Goal: Task Accomplishment & Management: Use online tool/utility

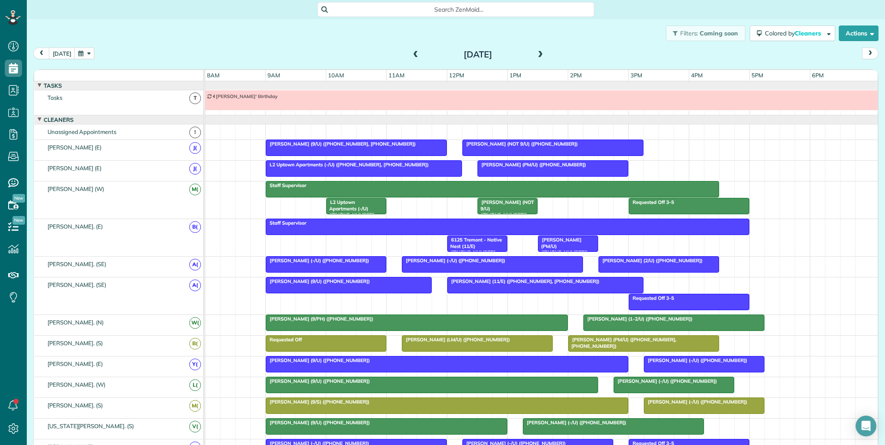
scroll to position [393, 0]
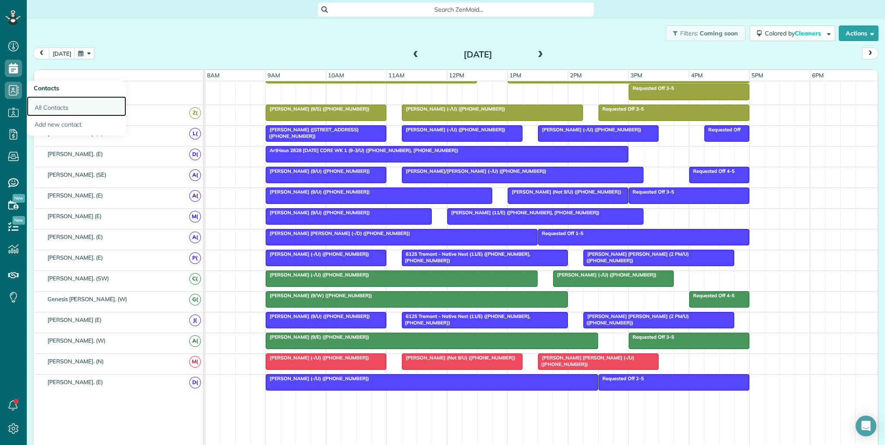
click at [50, 106] on link "All Contacts" at bounding box center [76, 106] width 99 height 20
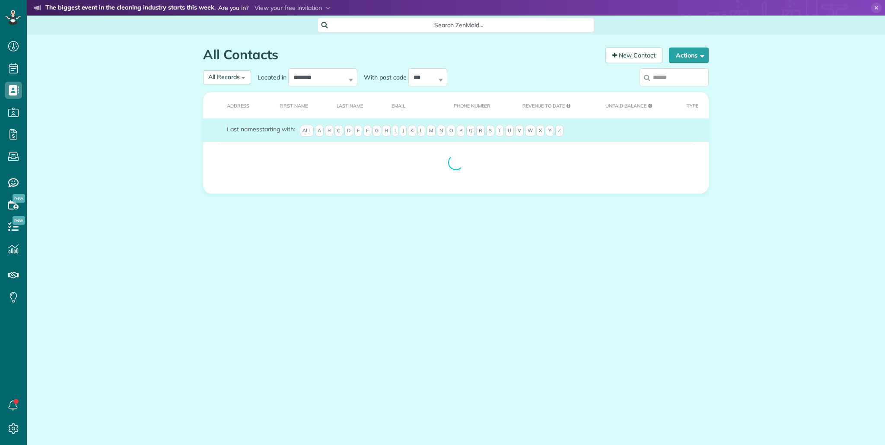
scroll to position [4, 4]
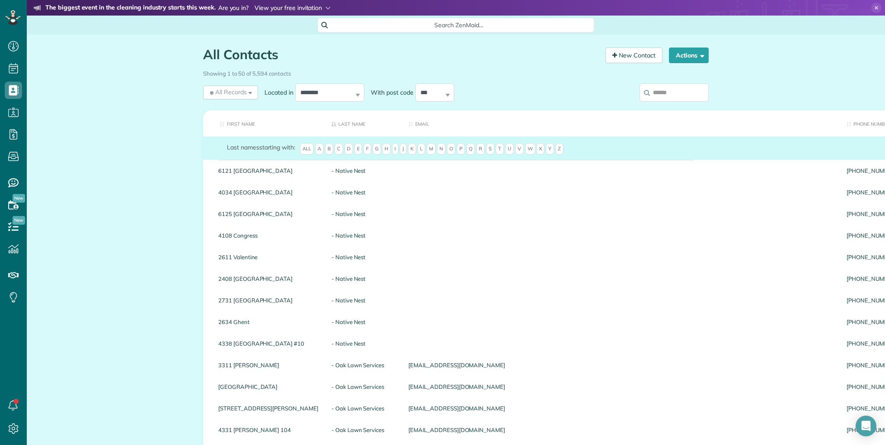
click at [326, 7] on icon at bounding box center [327, 7] width 5 height 3
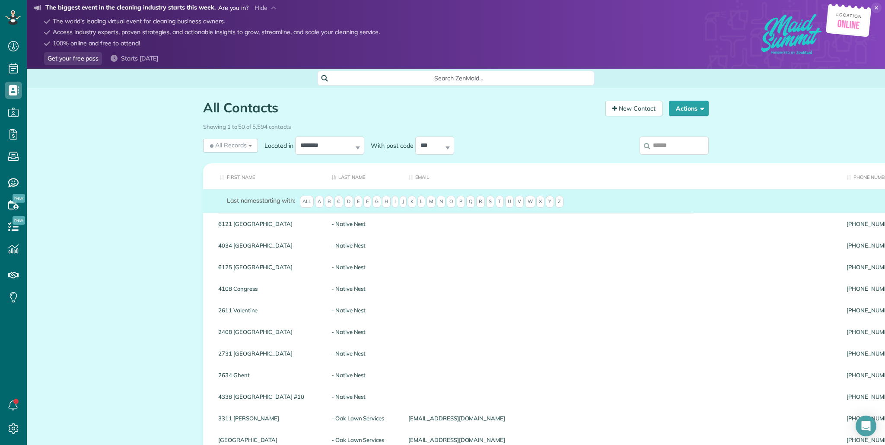
click at [664, 144] on input "search" at bounding box center [674, 146] width 69 height 18
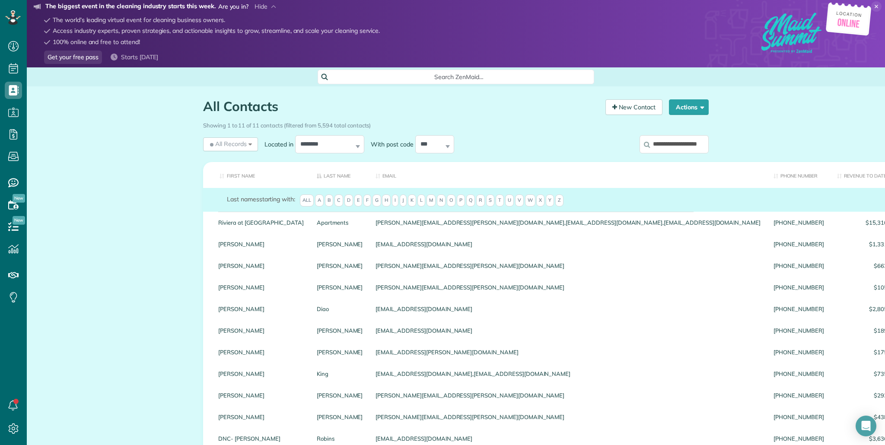
scroll to position [0, 5]
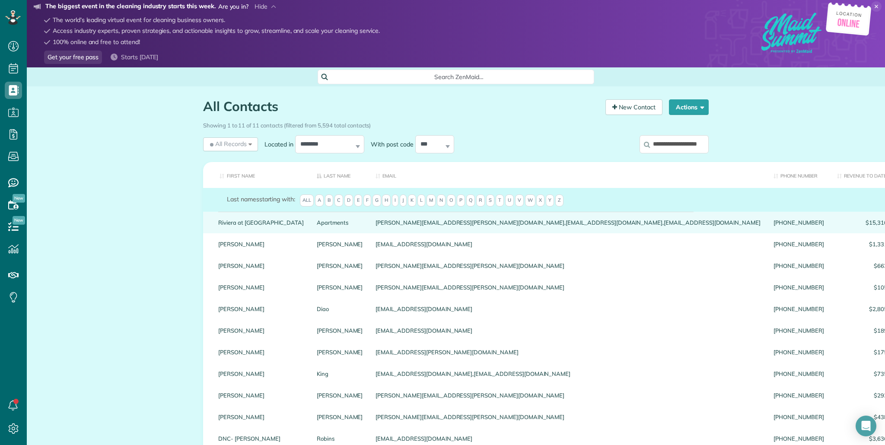
type input "**********"
click at [255, 221] on link "Riviera at West Village" at bounding box center [261, 223] width 86 height 6
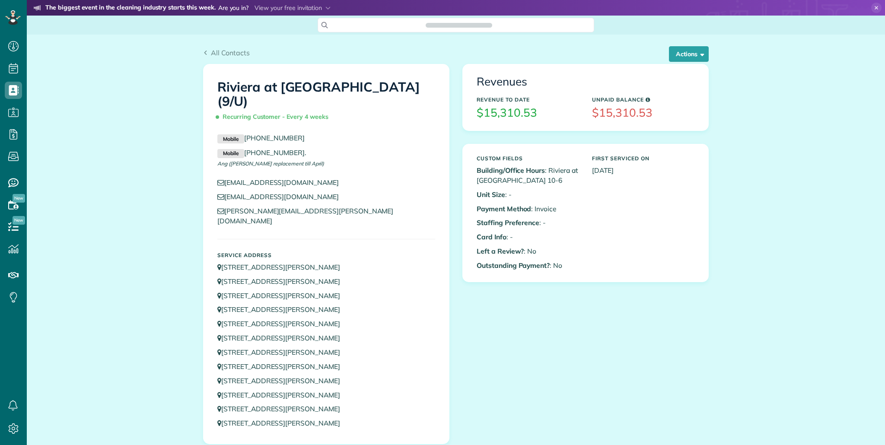
scroll to position [445, 27]
click at [688, 53] on button "Actions" at bounding box center [689, 54] width 40 height 16
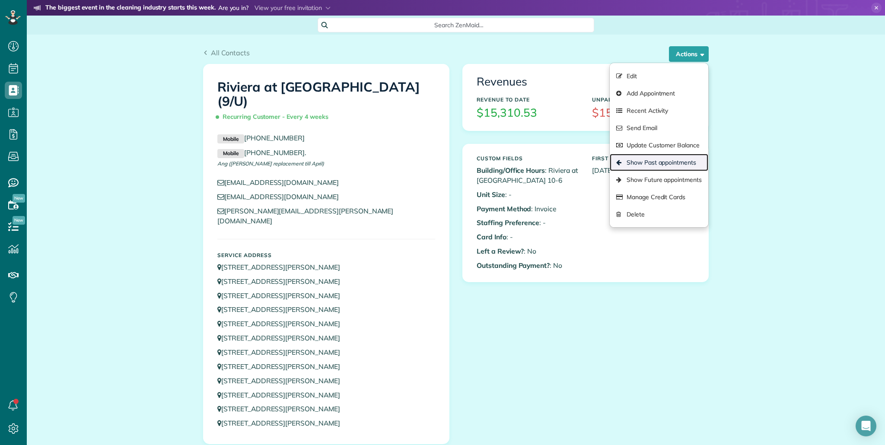
click at [678, 162] on link "Show Past appointments" at bounding box center [659, 162] width 99 height 17
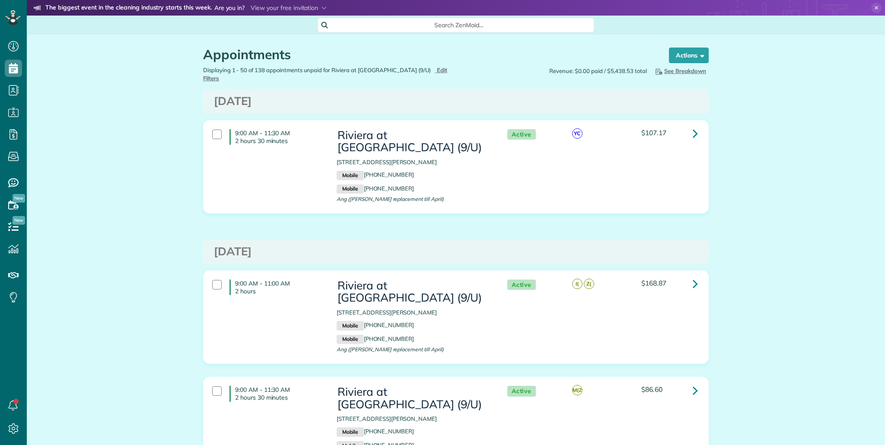
scroll to position [4, 4]
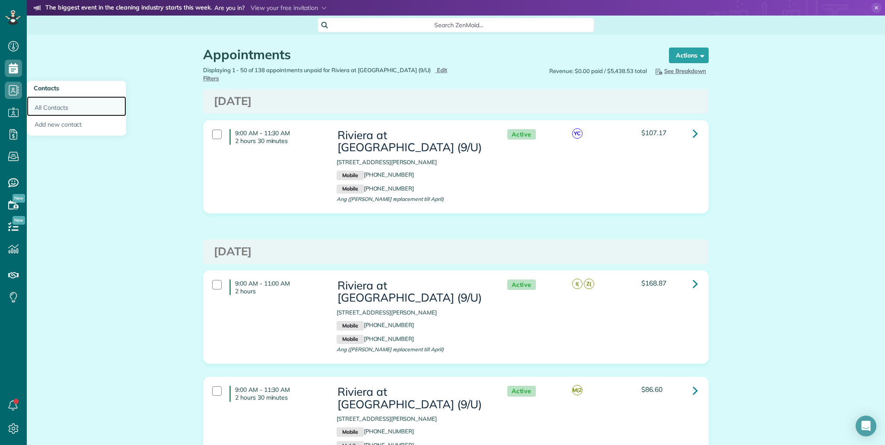
click at [52, 112] on link "All Contacts" at bounding box center [76, 106] width 99 height 20
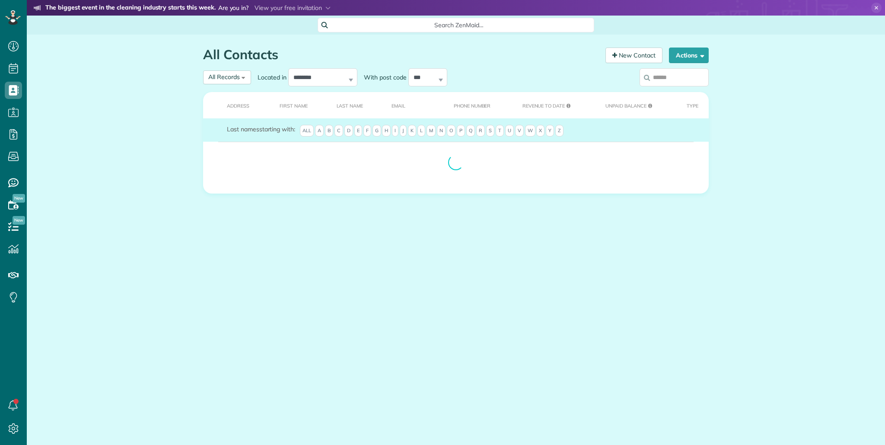
scroll to position [4, 4]
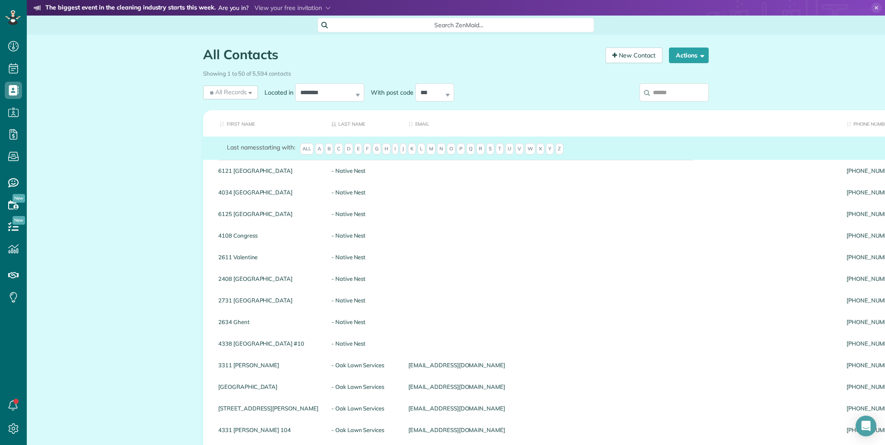
click at [681, 88] on input "search" at bounding box center [674, 92] width 69 height 18
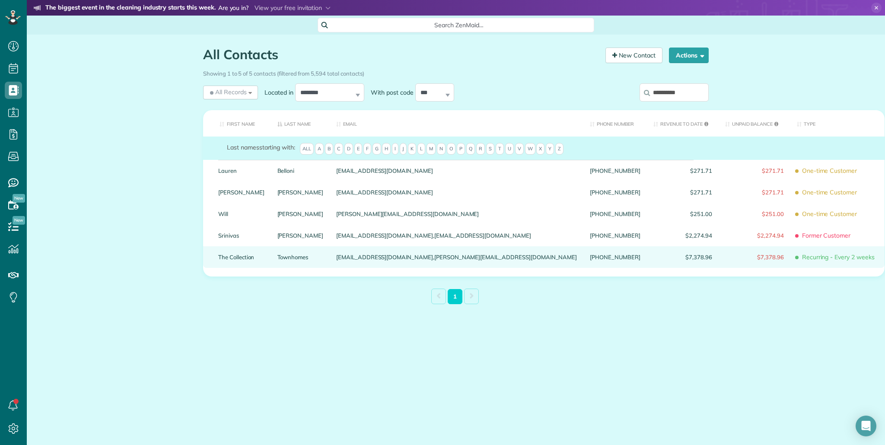
type input "**********"
click at [239, 256] on link "The Collection" at bounding box center [241, 257] width 46 height 6
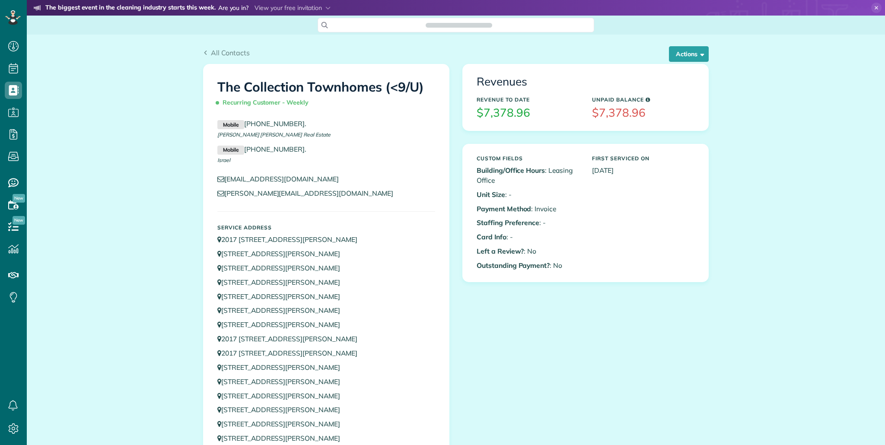
scroll to position [4, 4]
click at [697, 51] on button "Actions" at bounding box center [689, 54] width 40 height 16
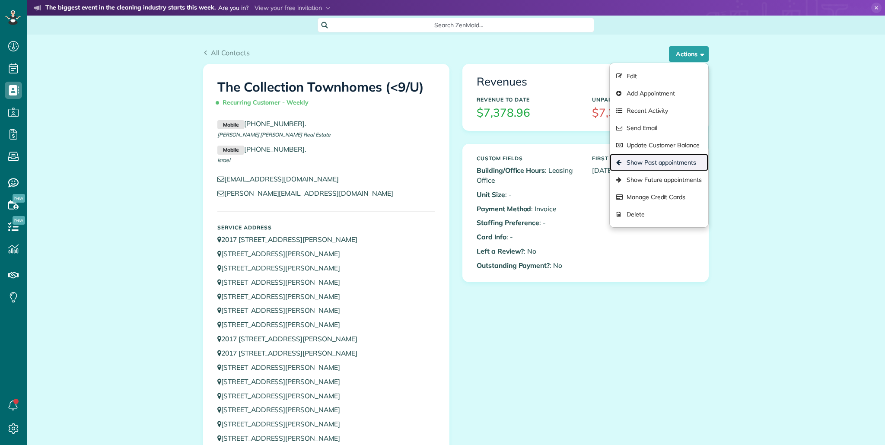
click at [667, 159] on link "Show Past appointments" at bounding box center [659, 162] width 99 height 17
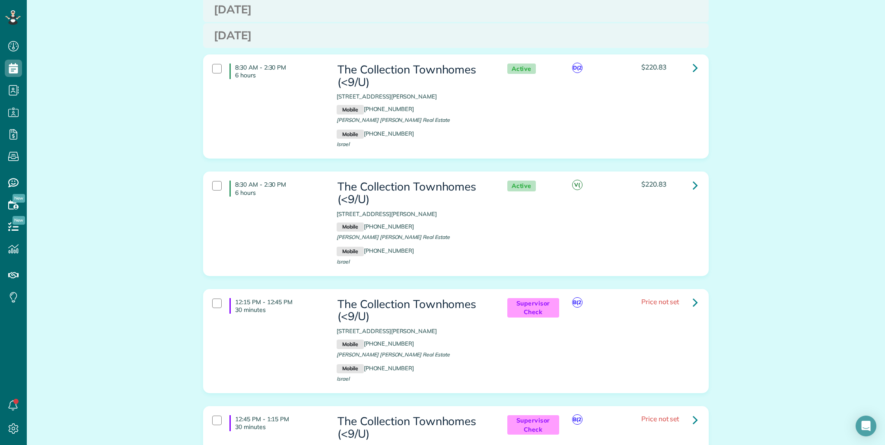
scroll to position [1280, 0]
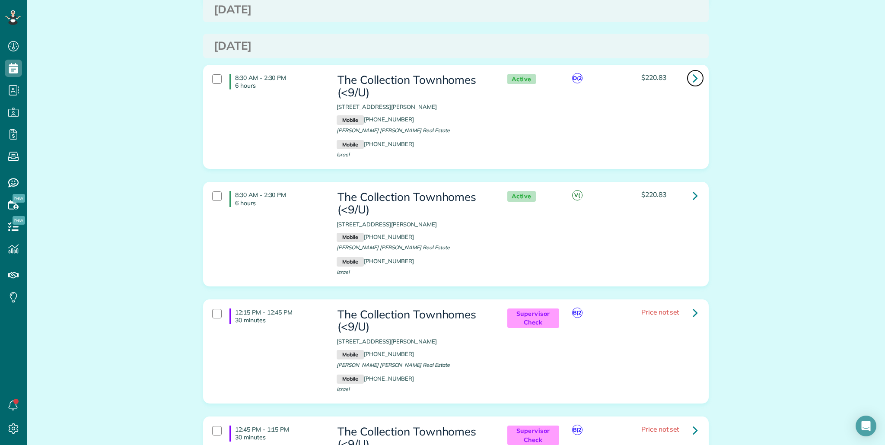
click at [695, 80] on icon at bounding box center [695, 77] width 5 height 15
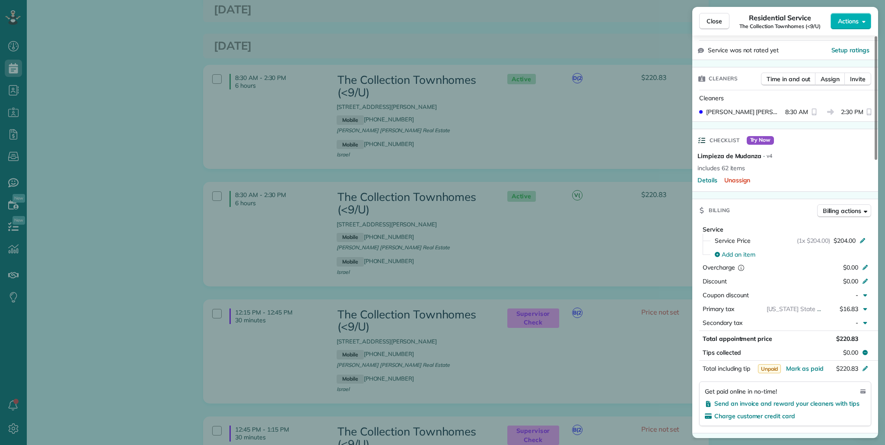
scroll to position [305, 0]
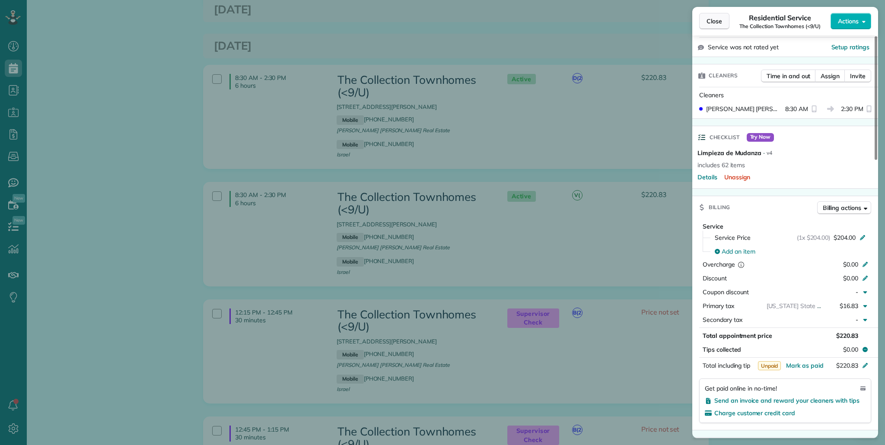
click at [719, 25] on span "Close" at bounding box center [715, 21] width 16 height 9
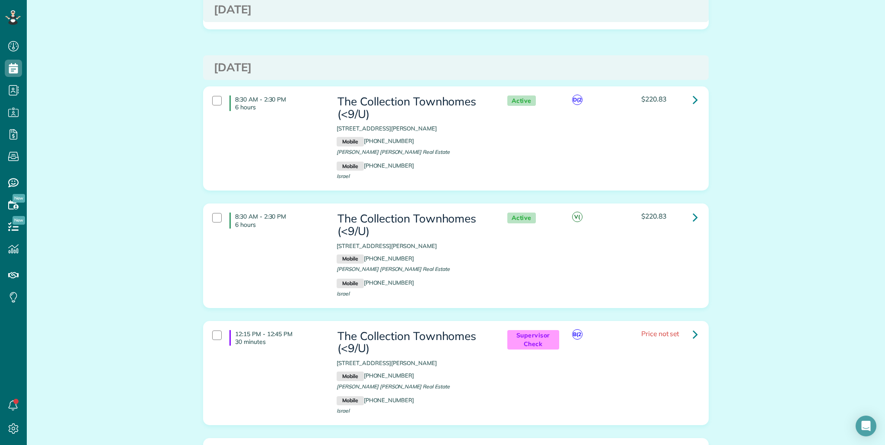
scroll to position [1254, 0]
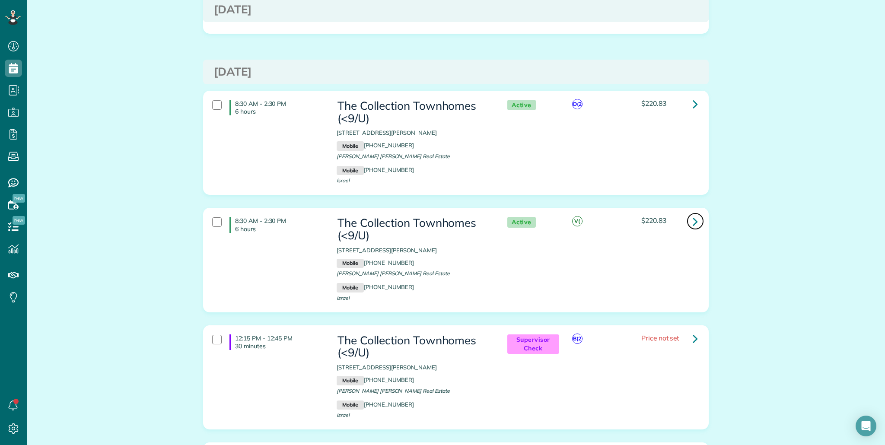
click at [697, 221] on icon at bounding box center [695, 221] width 5 height 15
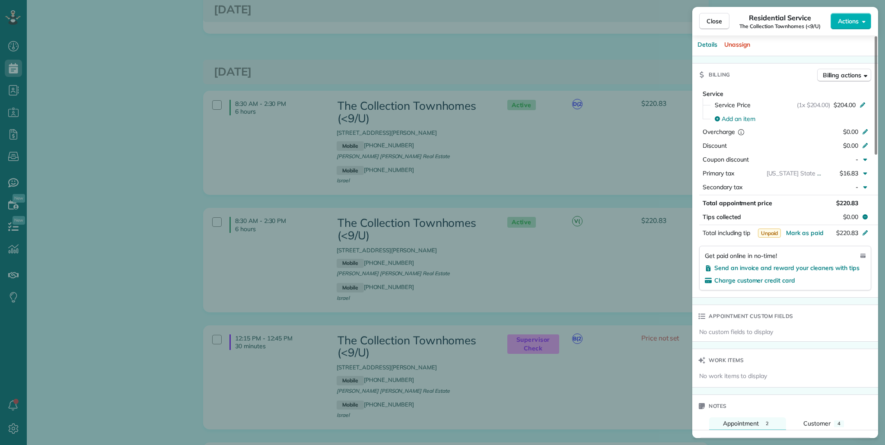
scroll to position [435, 0]
click at [719, 26] on button "Close" at bounding box center [714, 21] width 30 height 16
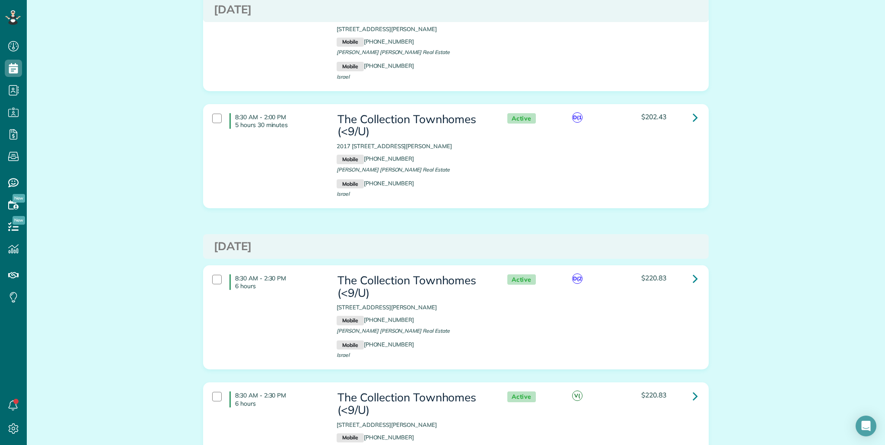
scroll to position [1076, 0]
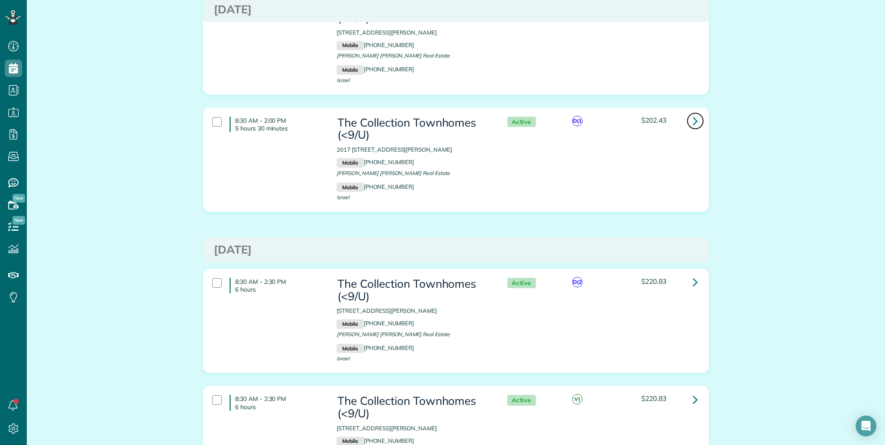
click at [698, 123] on link at bounding box center [695, 120] width 17 height 17
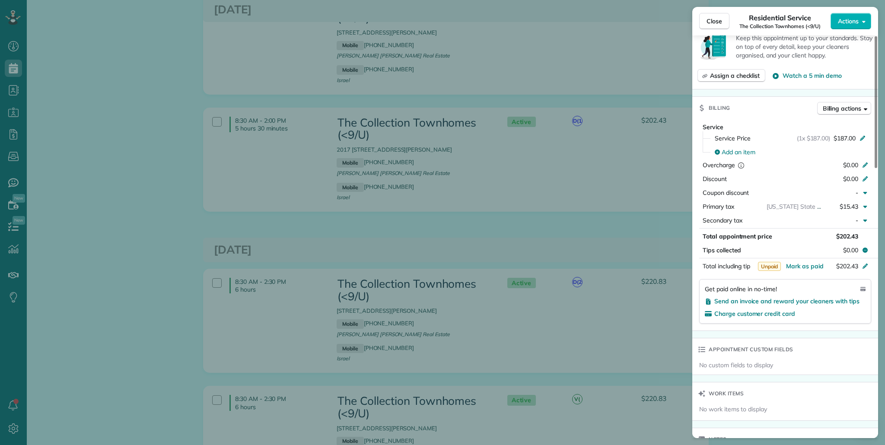
scroll to position [379, 0]
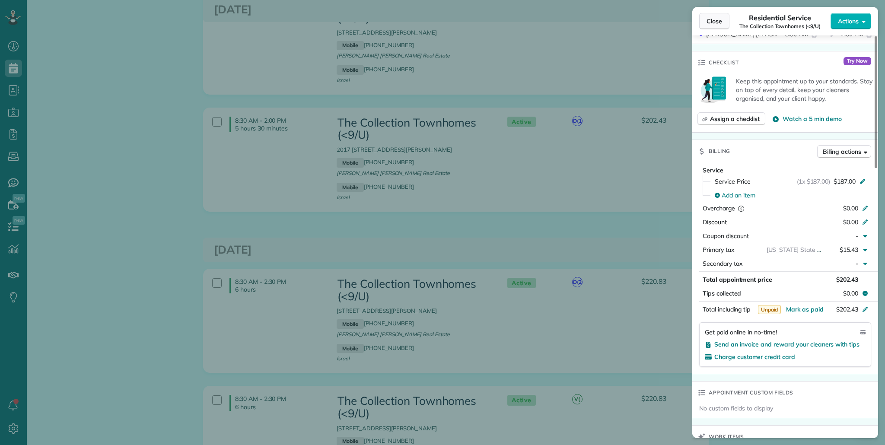
click at [714, 29] on button "Close" at bounding box center [714, 21] width 30 height 16
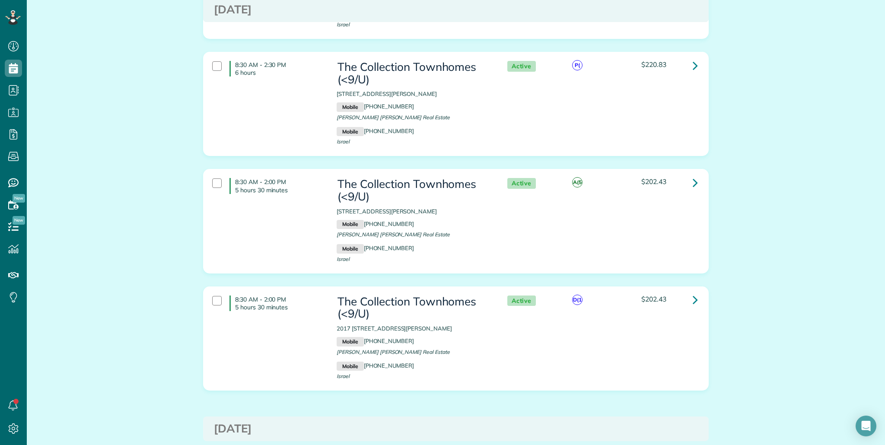
scroll to position [893, 0]
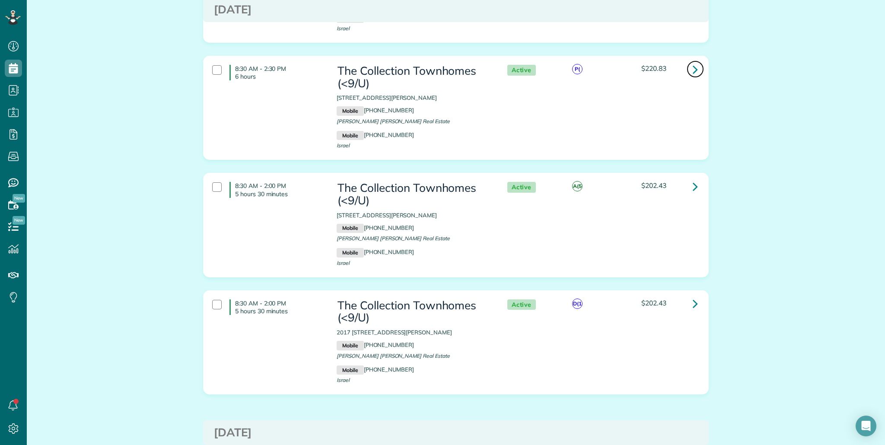
click at [696, 70] on icon at bounding box center [695, 69] width 5 height 15
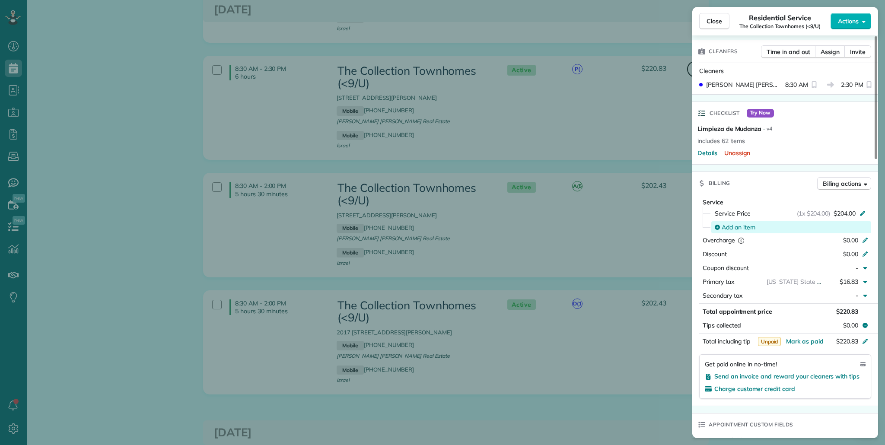
scroll to position [329, 0]
click at [715, 22] on span "Close" at bounding box center [715, 21] width 16 height 9
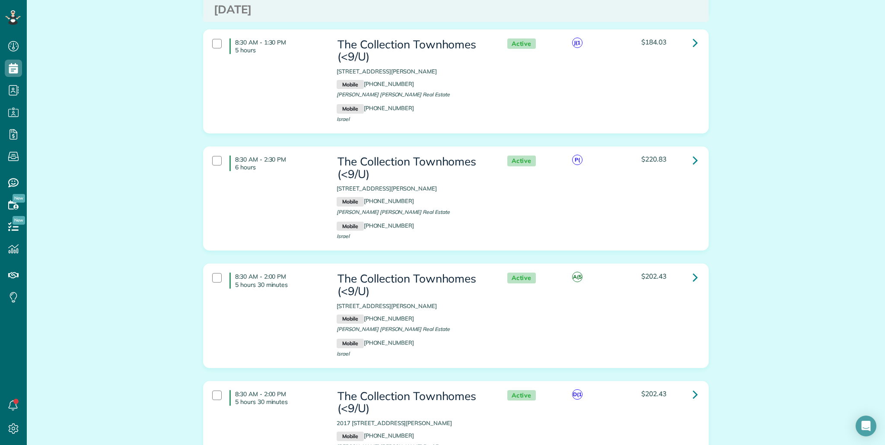
scroll to position [788, 0]
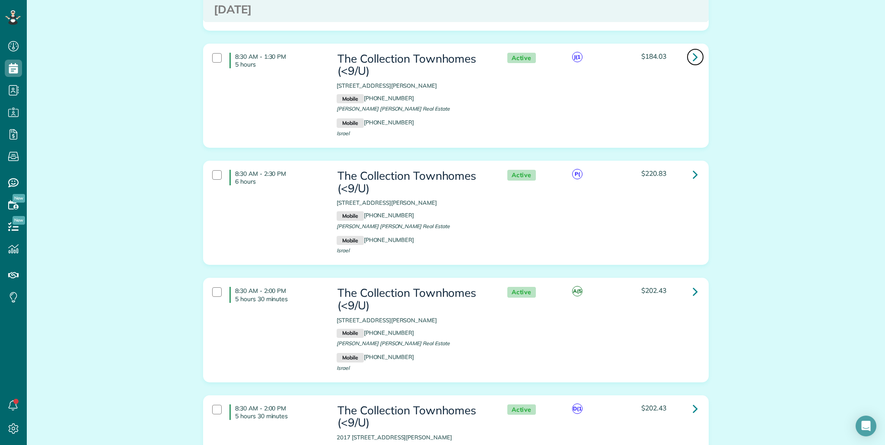
click at [695, 59] on icon at bounding box center [695, 56] width 5 height 15
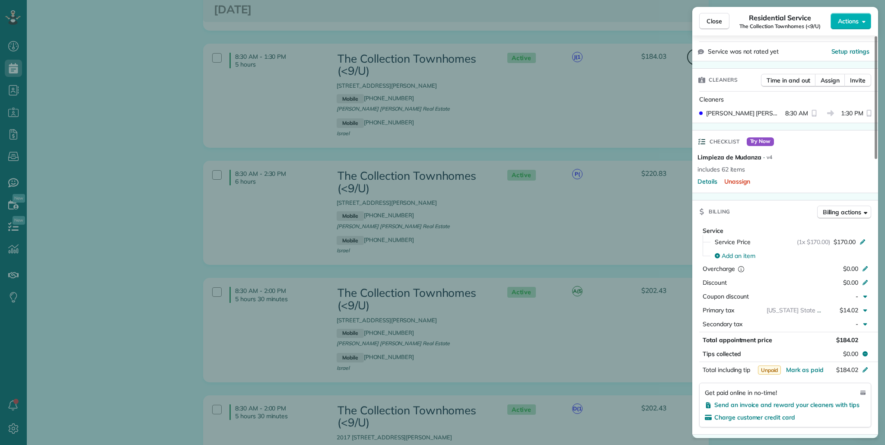
scroll to position [304, 0]
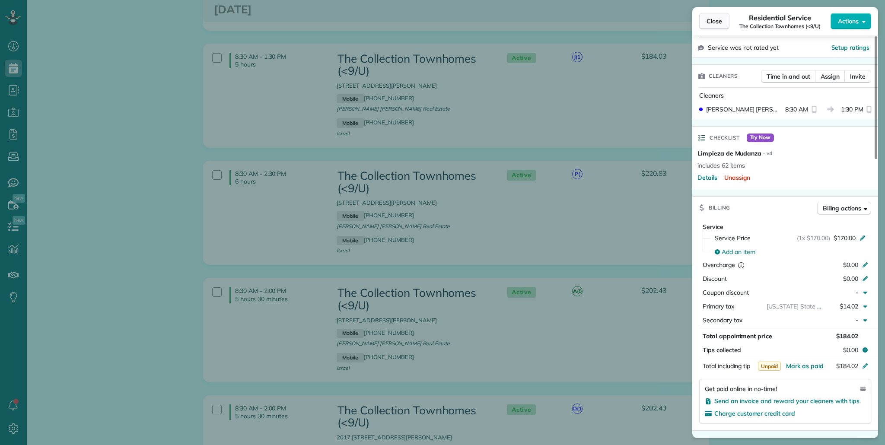
click at [720, 28] on button "Close" at bounding box center [714, 21] width 30 height 16
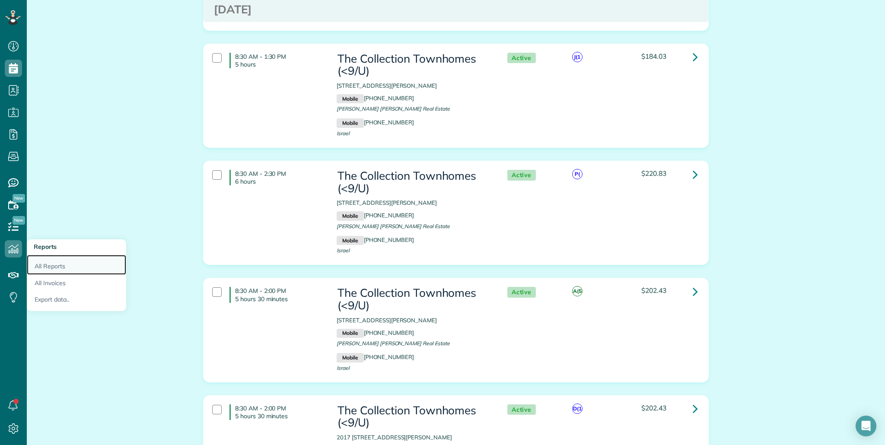
click at [49, 266] on link "All Reports" at bounding box center [76, 265] width 99 height 20
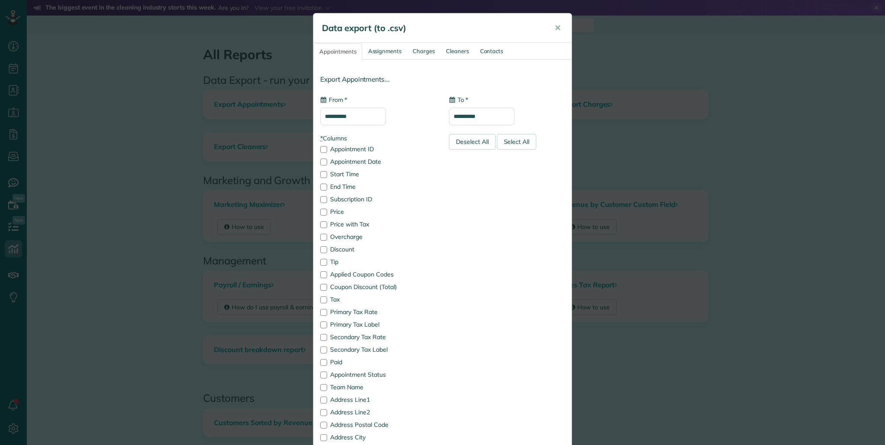
type input "**********"
click at [463, 139] on div "Deselect All" at bounding box center [472, 142] width 47 height 16
click at [362, 160] on label "Appointment Date" at bounding box center [378, 162] width 116 height 6
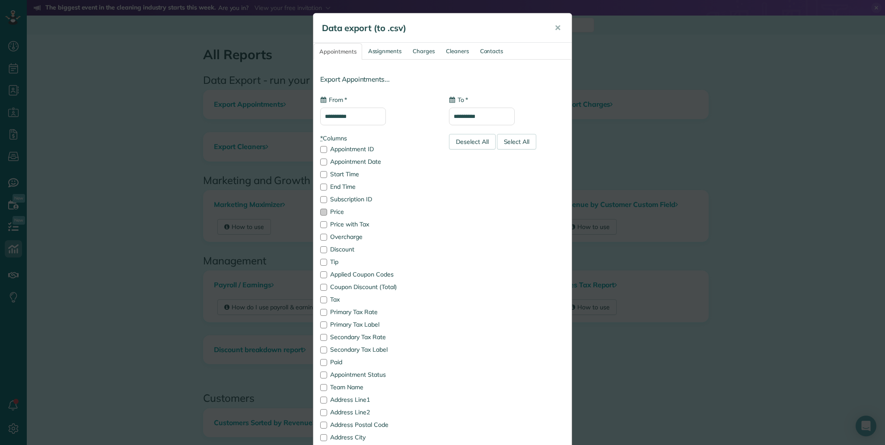
click at [343, 213] on label "Price" at bounding box center [378, 212] width 116 height 6
click at [346, 225] on label "Price with Tax" at bounding box center [378, 224] width 116 height 6
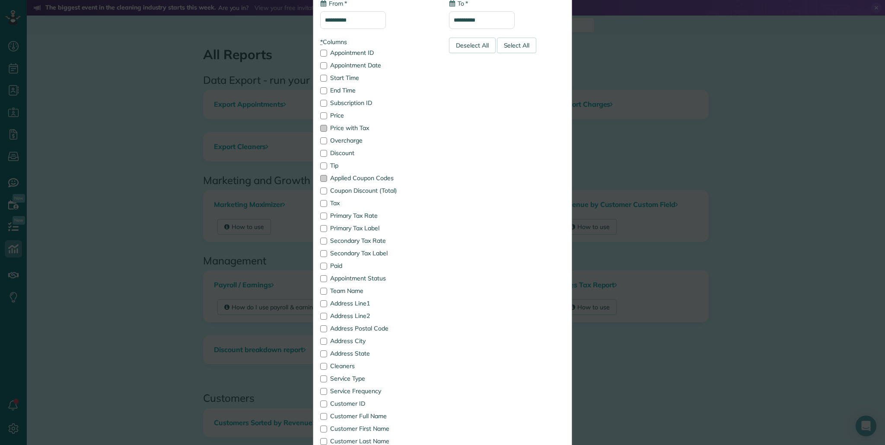
scroll to position [99, 0]
click at [357, 274] on label "Appointment Status" at bounding box center [378, 275] width 116 height 6
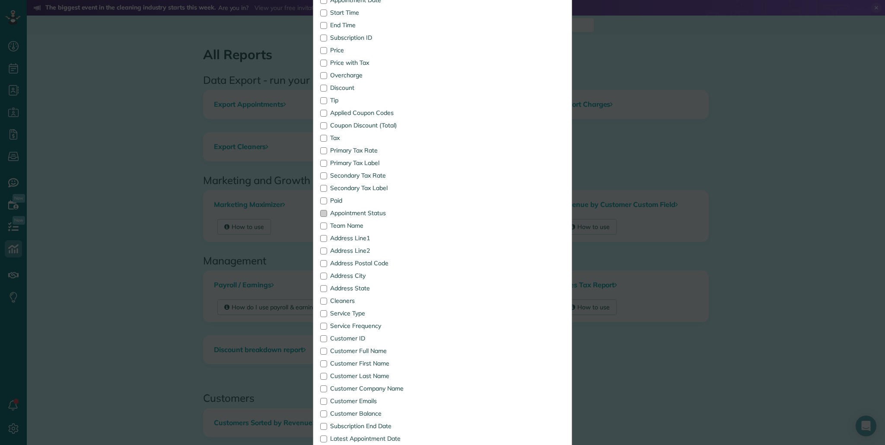
scroll to position [162, 0]
click at [372, 348] on label "Customer Full Name" at bounding box center [378, 350] width 116 height 6
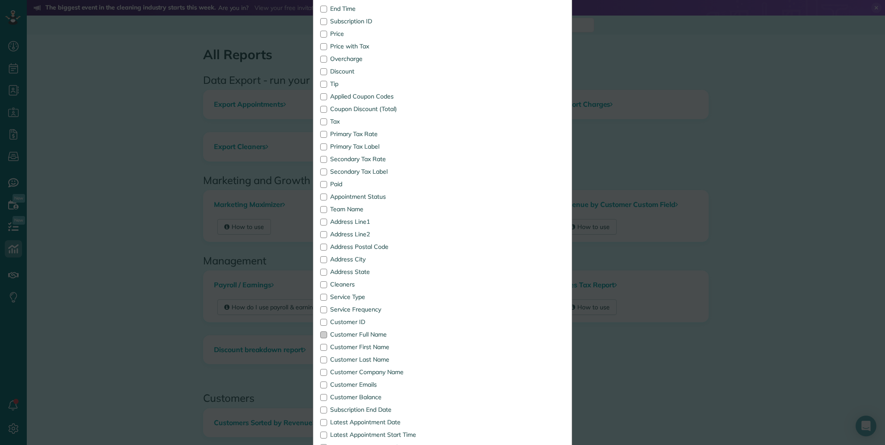
scroll to position [182, 0]
click at [357, 219] on label "Address Line1" at bounding box center [378, 218] width 116 height 6
click at [358, 233] on label "Address Line2" at bounding box center [378, 230] width 116 height 6
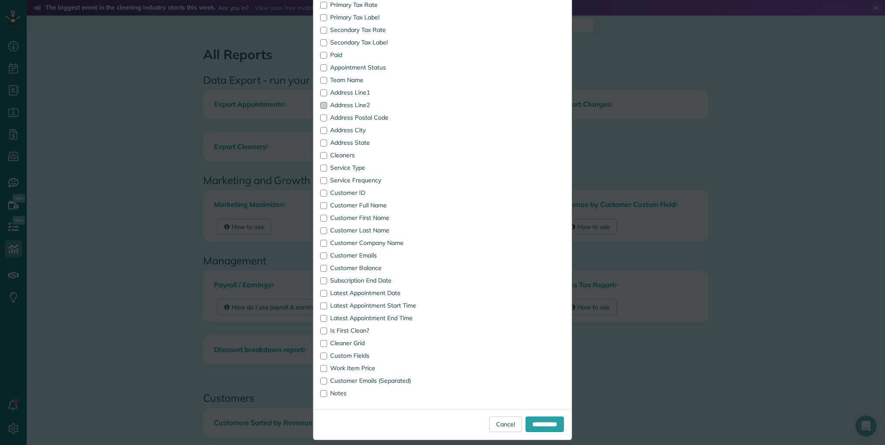
scroll to position [316, 0]
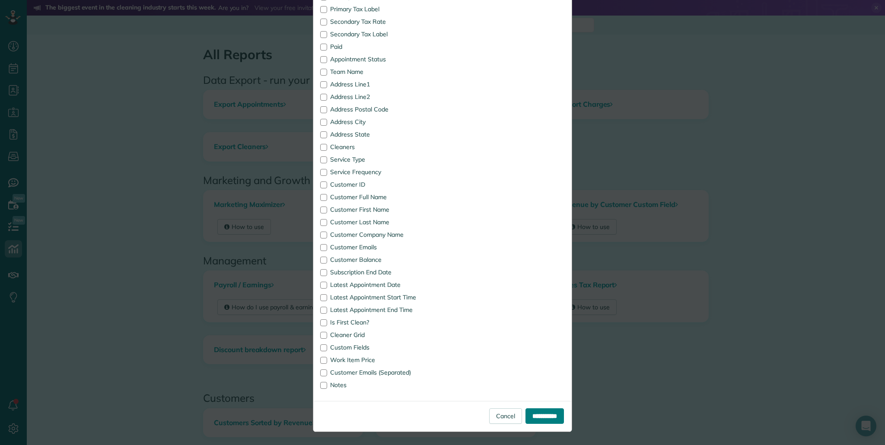
click at [537, 413] on input "**********" at bounding box center [545, 416] width 38 height 16
